Goal: Use online tool/utility: Utilize a website feature to perform a specific function

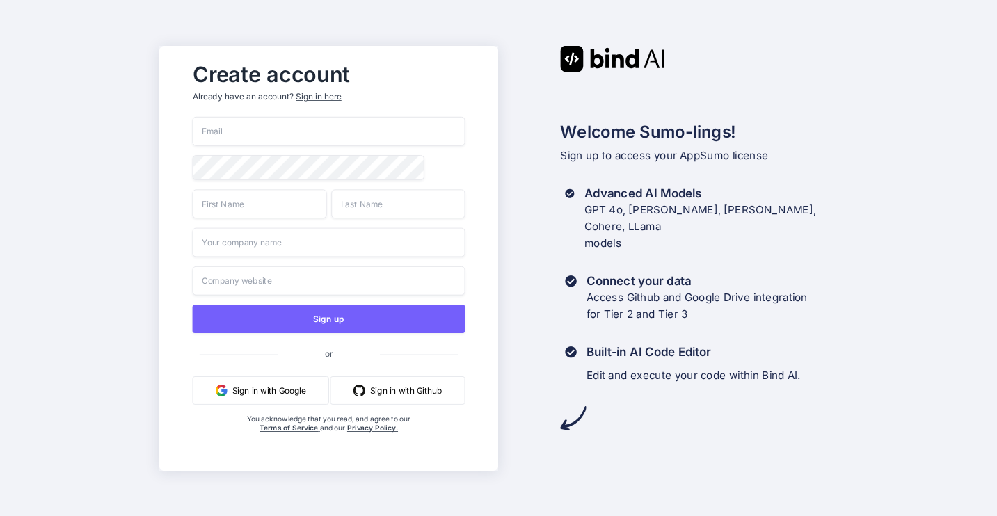
click at [272, 129] on input "email" at bounding box center [329, 131] width 273 height 29
type input "[EMAIL_ADDRESS][DOMAIN_NAME]"
click at [232, 216] on input "text" at bounding box center [260, 203] width 134 height 29
type input "[PERSON_NAME]"
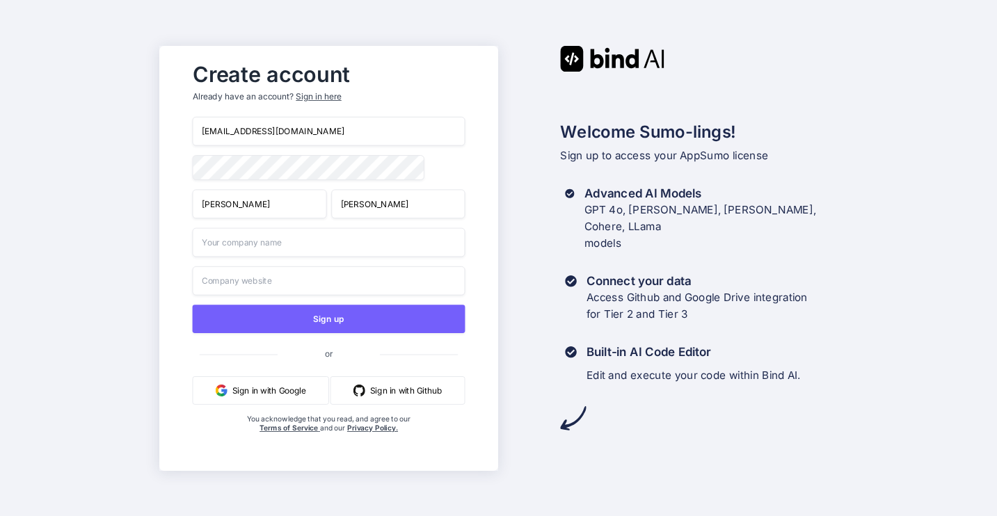
click at [221, 254] on input "text" at bounding box center [329, 242] width 273 height 29
type input "buyDirect Pty Ltd"
click at [265, 387] on button "Sign in with Google" at bounding box center [261, 390] width 136 height 29
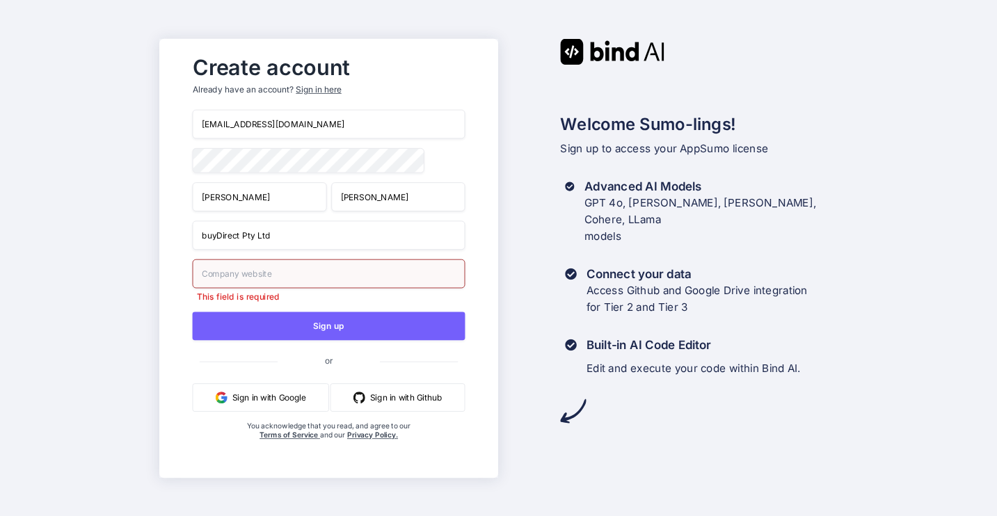
click at [260, 273] on input "text" at bounding box center [329, 273] width 273 height 29
type input "[DOMAIN_NAME]"
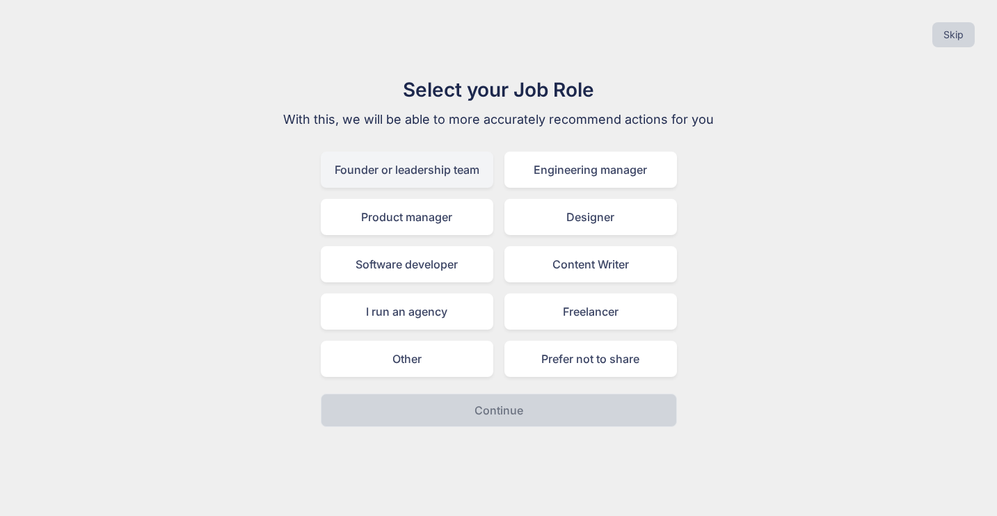
click at [420, 170] on div "Founder or leadership team" at bounding box center [407, 170] width 173 height 36
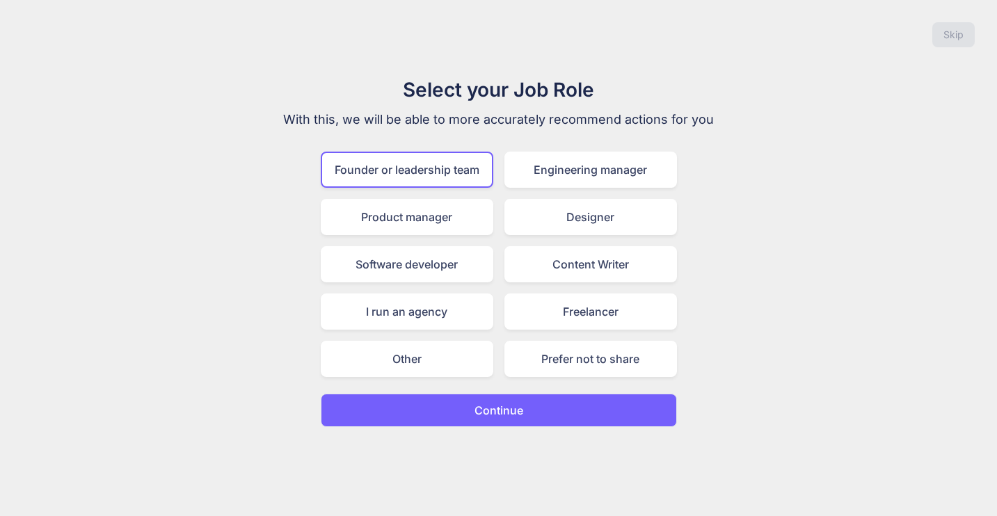
click at [484, 401] on button "Continue" at bounding box center [499, 410] width 356 height 33
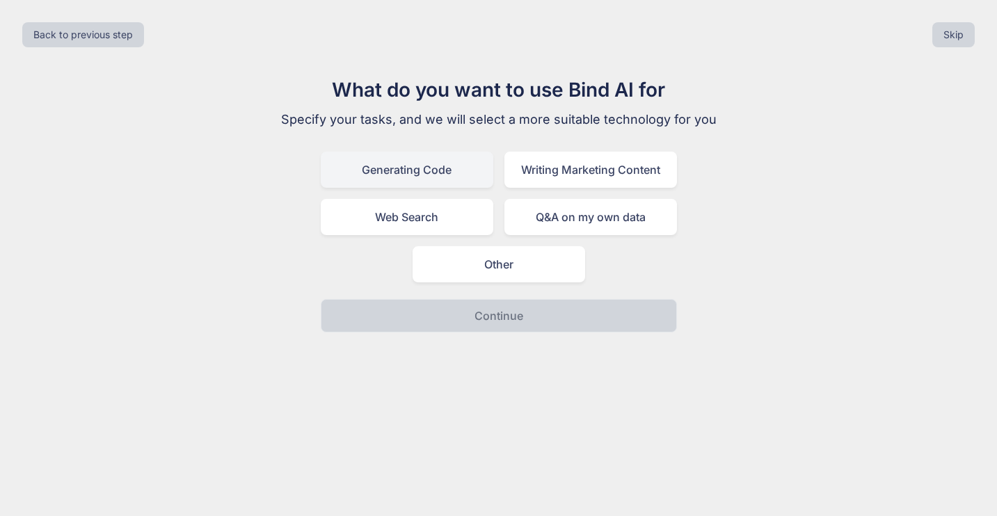
click at [443, 170] on div "Generating Code" at bounding box center [407, 170] width 173 height 36
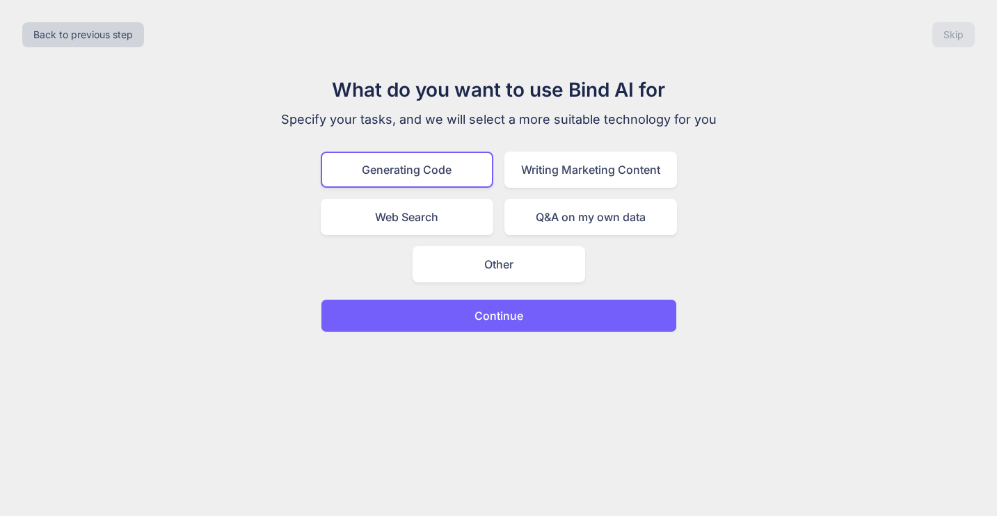
click at [496, 310] on p "Continue" at bounding box center [499, 316] width 49 height 17
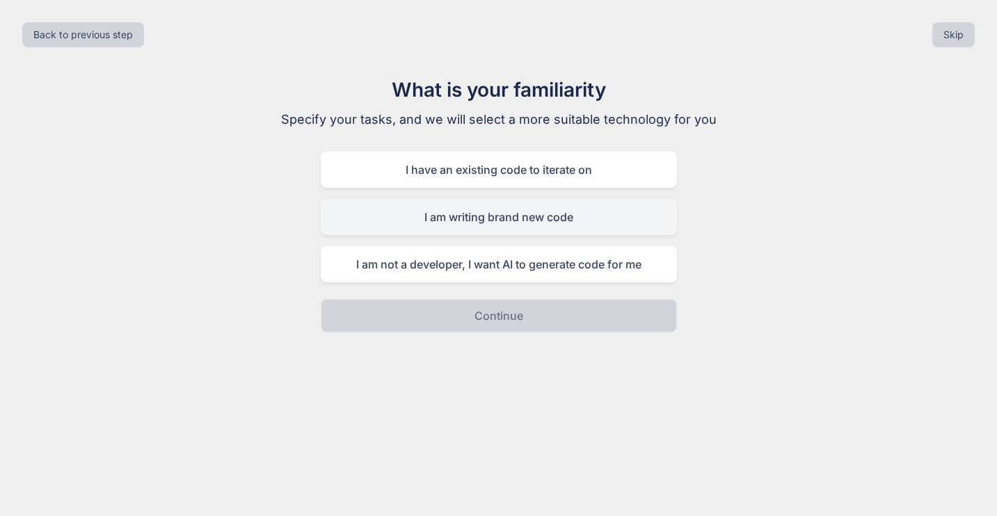
click at [485, 223] on div "I am writing brand new code" at bounding box center [499, 217] width 356 height 36
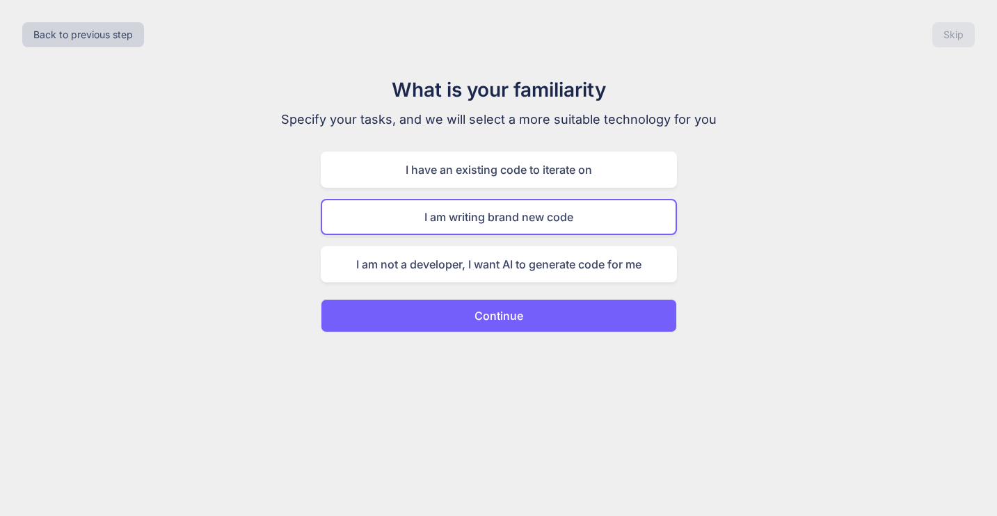
click at [495, 311] on p "Continue" at bounding box center [499, 316] width 49 height 17
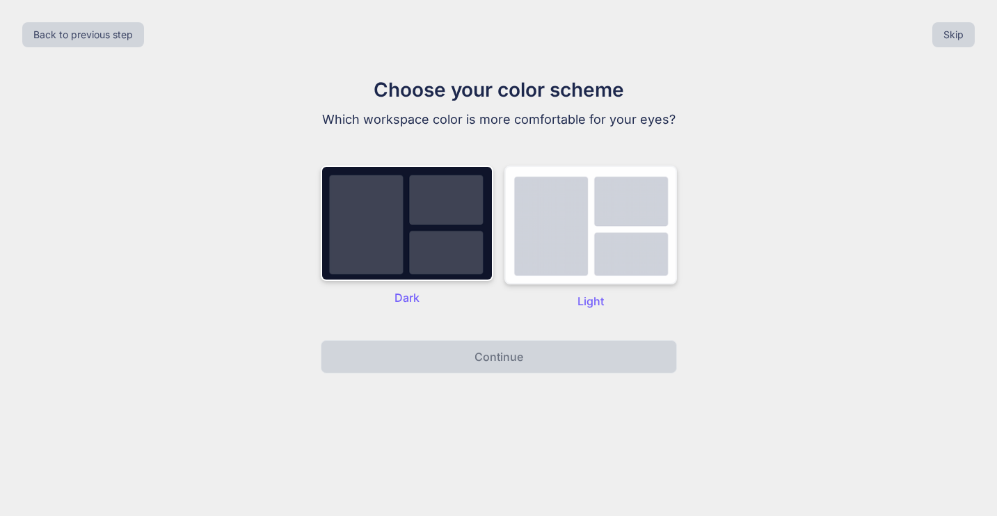
click at [573, 260] on img at bounding box center [590, 225] width 173 height 119
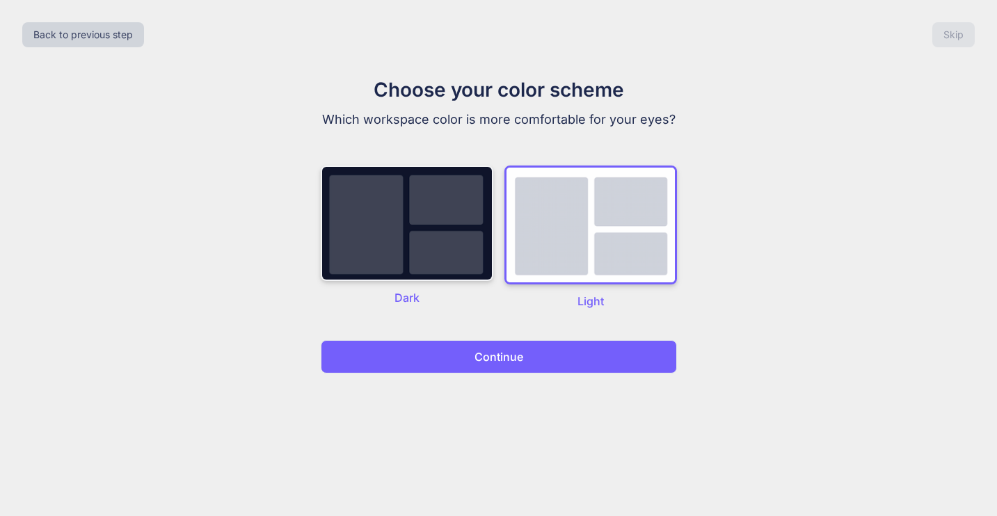
click at [450, 239] on img at bounding box center [407, 223] width 173 height 115
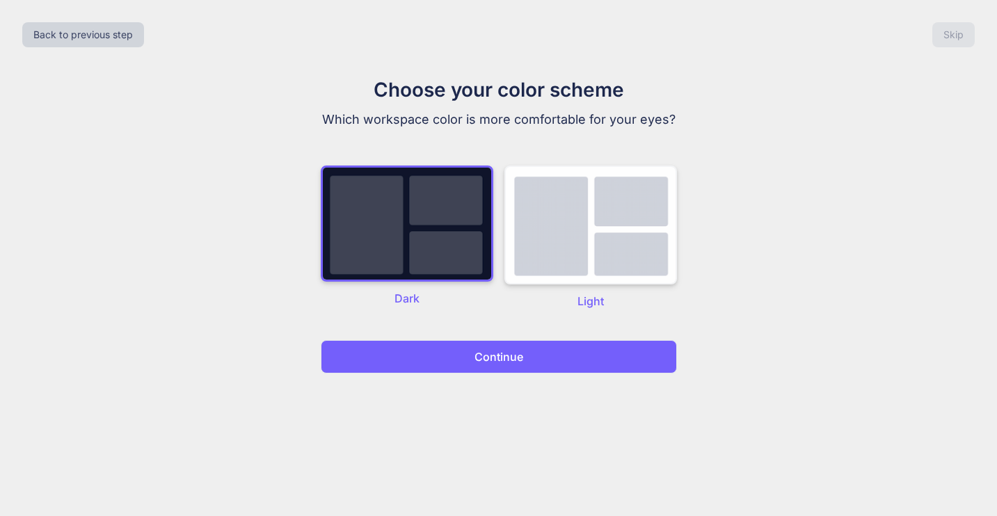
click at [522, 241] on img at bounding box center [590, 225] width 173 height 119
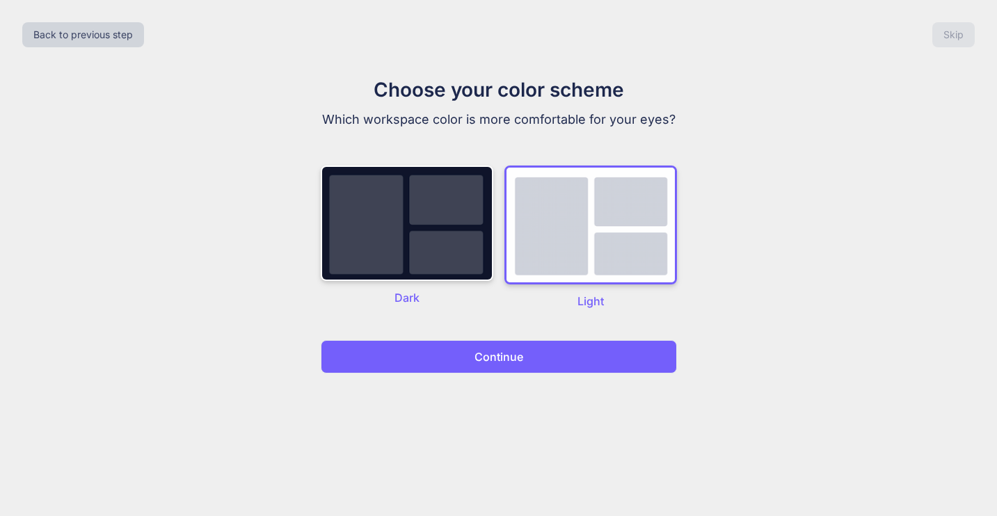
click at [509, 353] on p "Continue" at bounding box center [499, 357] width 49 height 17
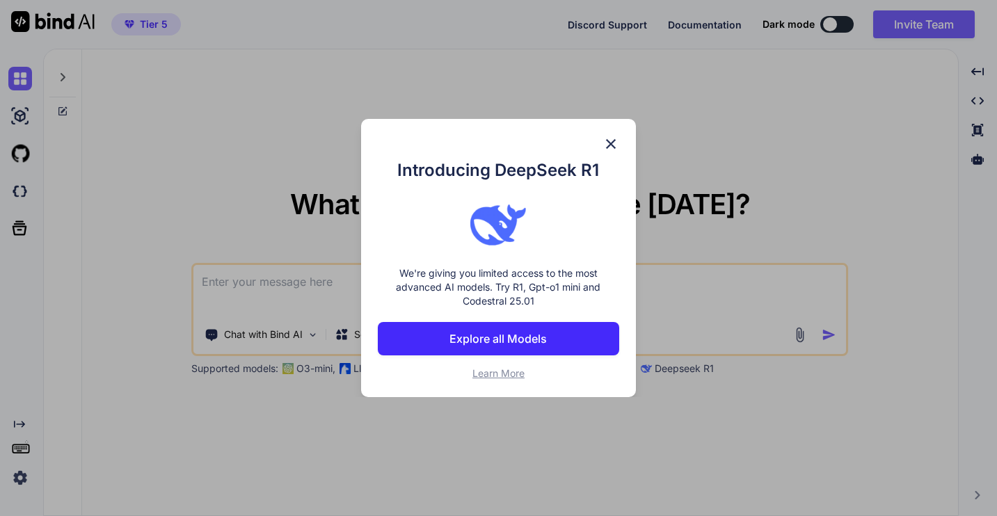
click at [608, 143] on img at bounding box center [611, 144] width 17 height 17
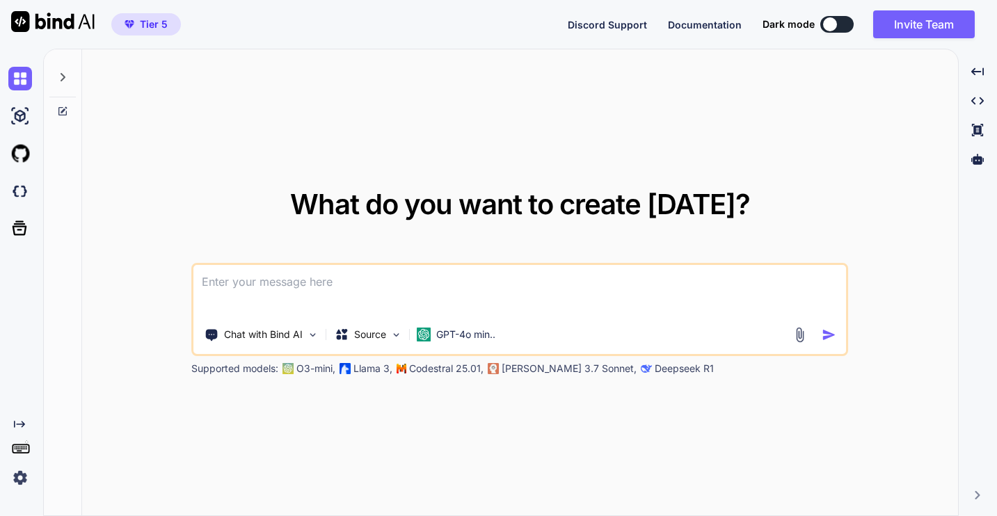
click at [320, 281] on textarea at bounding box center [519, 290] width 653 height 51
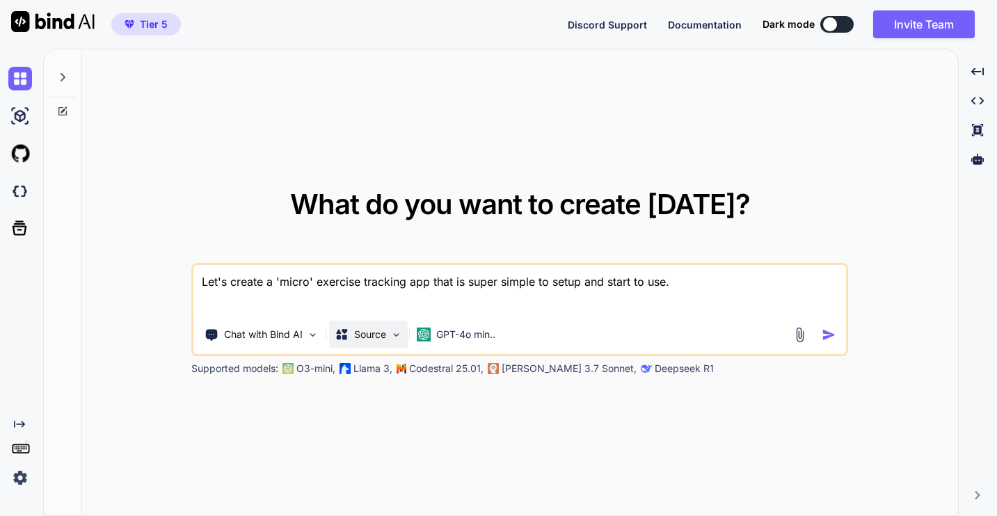
click at [398, 334] on img at bounding box center [396, 335] width 12 height 12
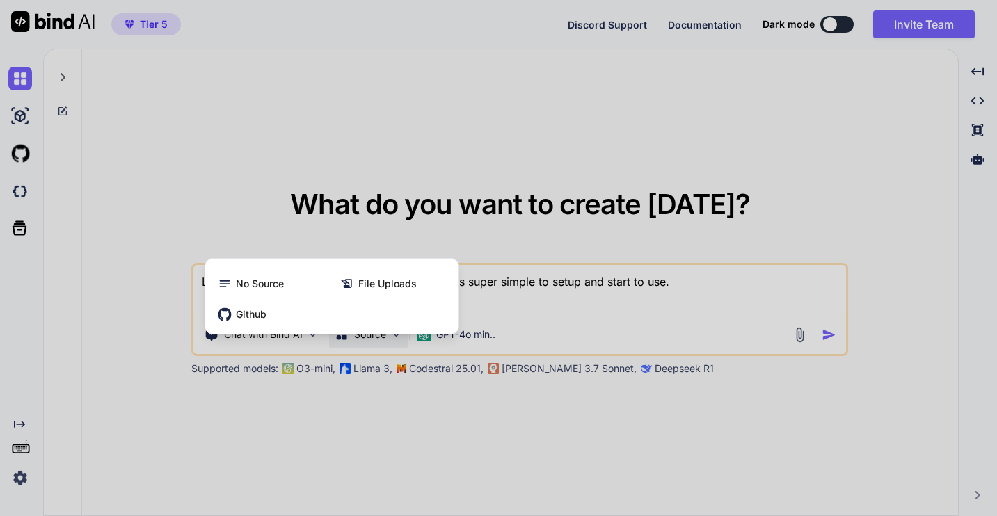
click at [561, 301] on div at bounding box center [498, 258] width 997 height 516
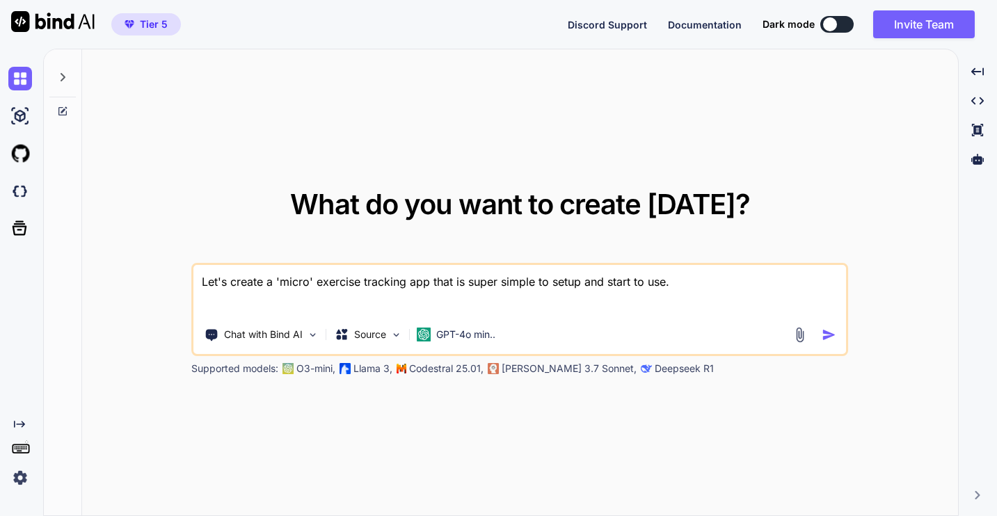
click at [680, 291] on textarea "Let's create a 'micro' exercise tracking app that is super simple to setup and …" at bounding box center [519, 290] width 653 height 51
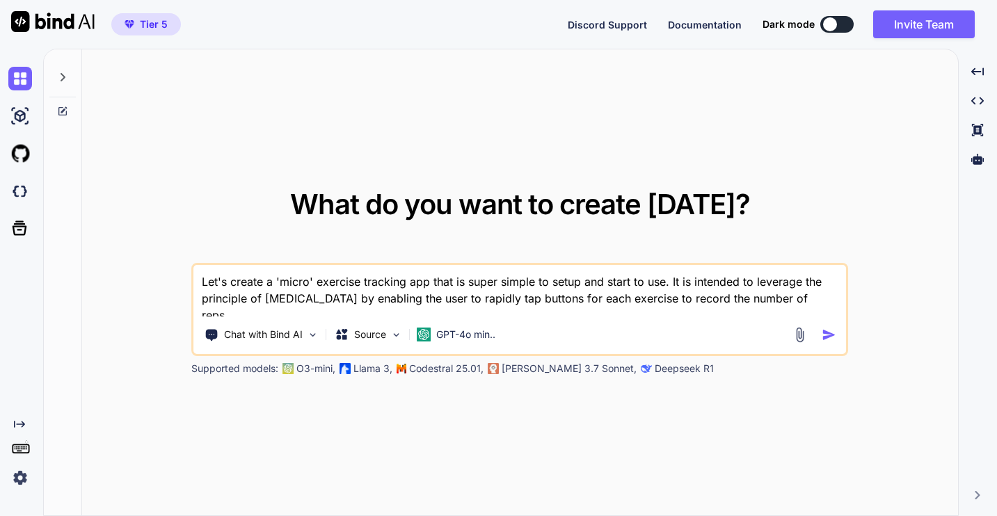
type textarea "Let's create a 'micro' exercise tracking app that is super simple to setup and …"
click at [829, 333] on img "button" at bounding box center [829, 335] width 15 height 15
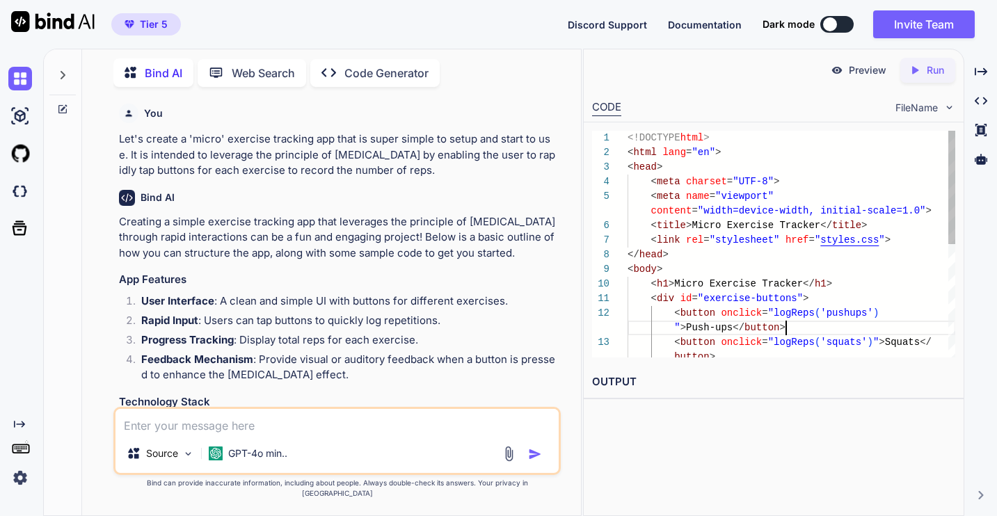
scroll to position [44, 0]
click at [829, 333] on div "<!DOCTYPE html > < html lang = "en" > < head > < meta charset = "UTF-8" > < met…" at bounding box center [792, 357] width 328 height 453
click at [808, 324] on div "<!DOCTYPE html > < html lang = "en" > < head > < meta charset = "UTF-8" > < met…" at bounding box center [792, 357] width 328 height 453
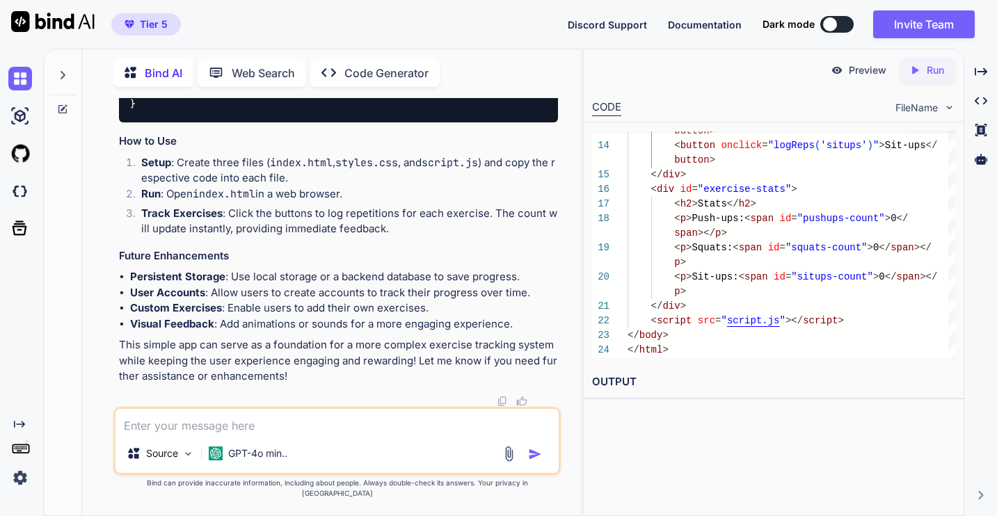
scroll to position [1541, 0]
click at [373, 60] on div "Created with Pixso. Code Generator" at bounding box center [374, 73] width 129 height 28
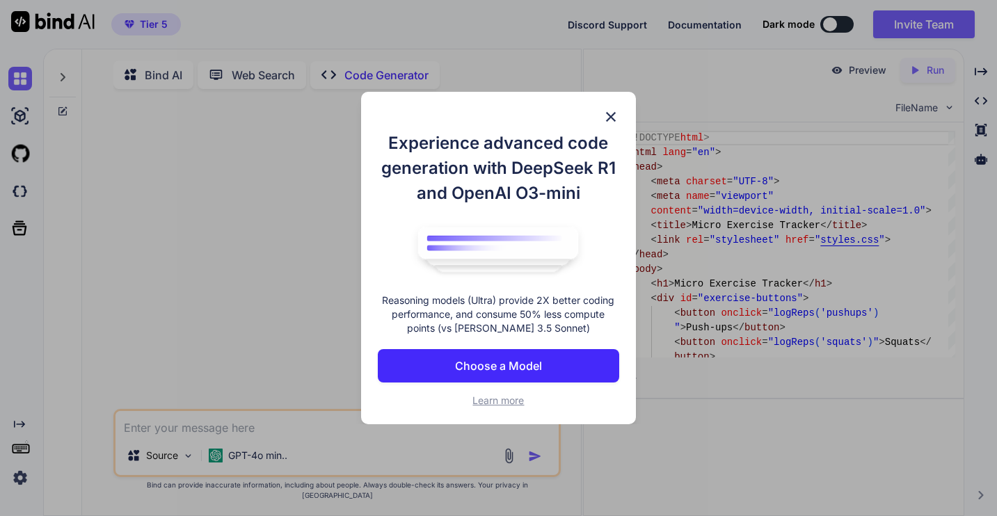
click at [503, 356] on button "Choose a Model" at bounding box center [498, 365] width 241 height 33
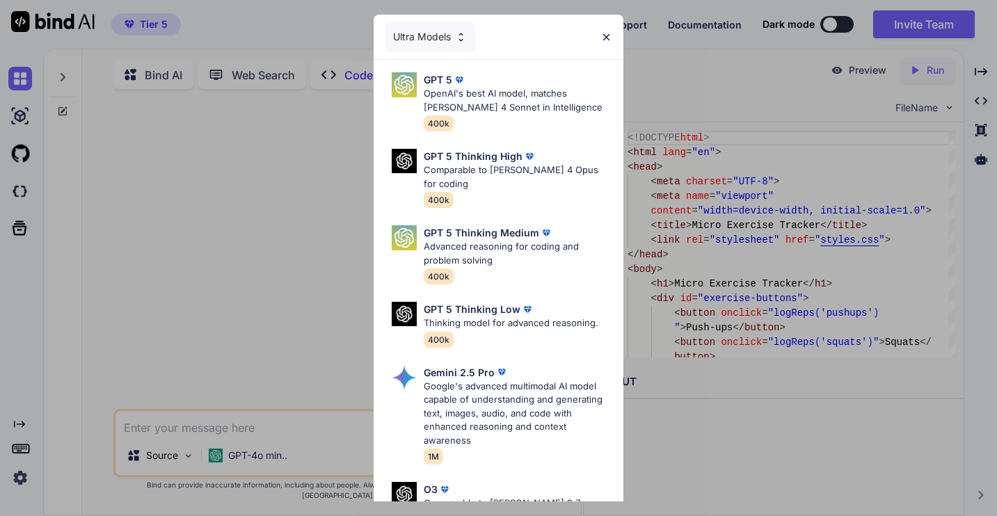
click at [462, 35] on img at bounding box center [461, 37] width 12 height 12
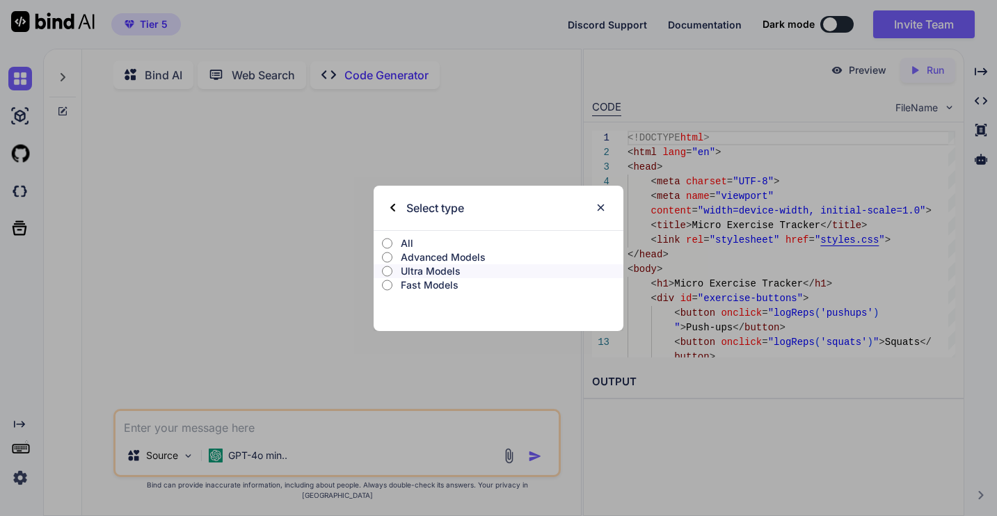
click at [420, 254] on p "Advanced Models" at bounding box center [512, 257] width 222 height 14
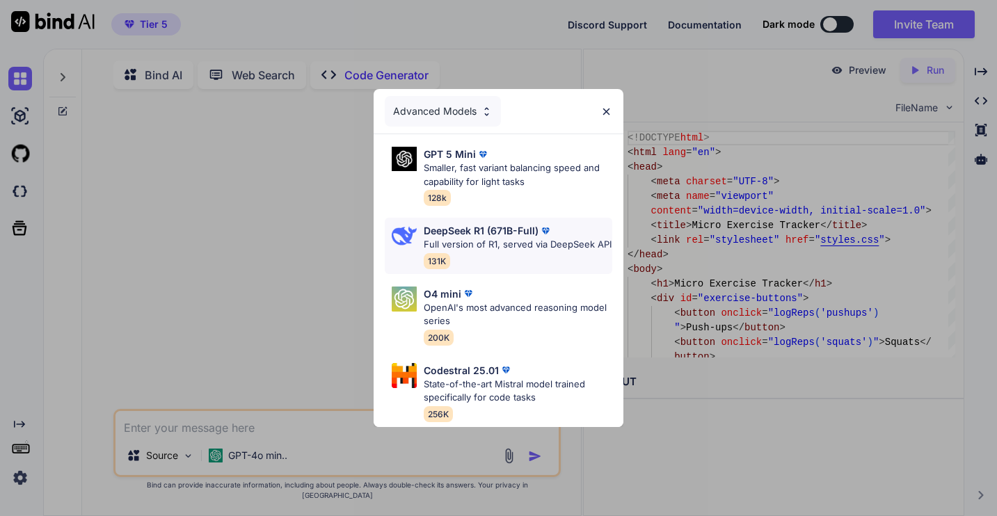
click at [499, 237] on p "DeepSeek R1 (671B-Full)" at bounding box center [481, 230] width 115 height 15
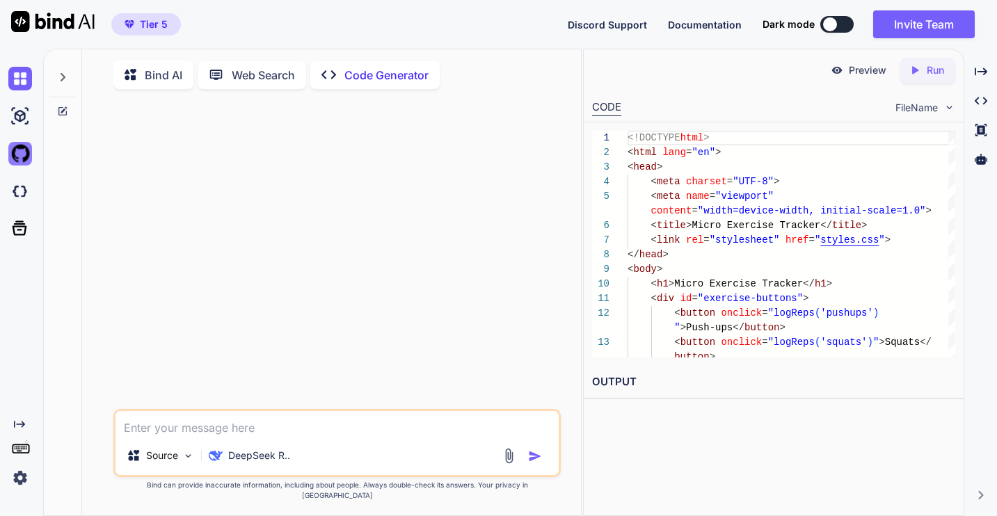
click at [17, 158] on img at bounding box center [20, 154] width 24 height 24
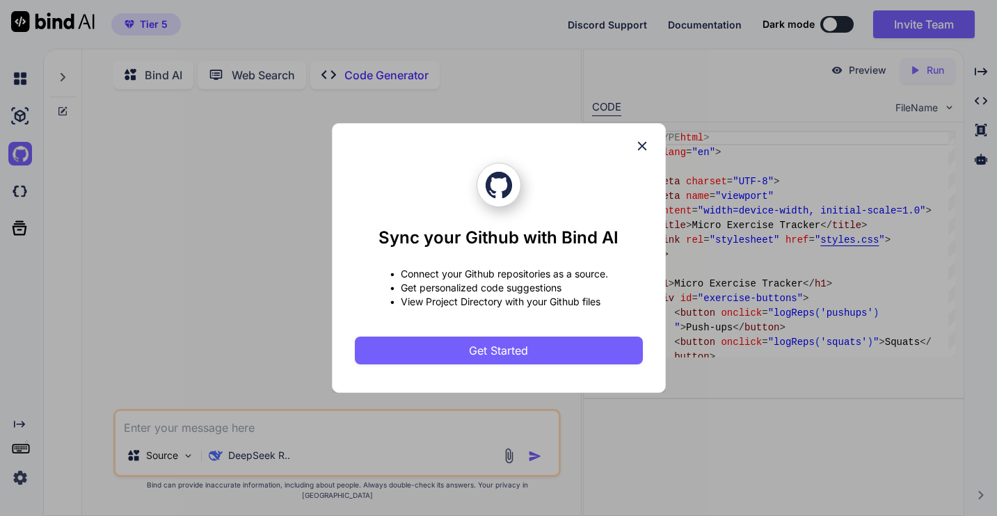
click at [646, 142] on icon at bounding box center [642, 145] width 15 height 15
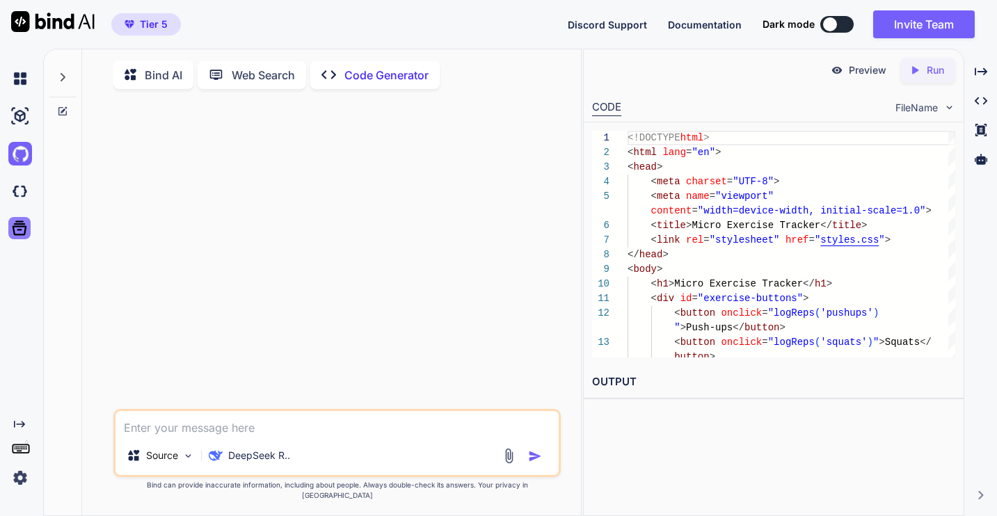
click at [13, 232] on icon at bounding box center [19, 227] width 19 height 19
